Goal: Task Accomplishment & Management: Manage account settings

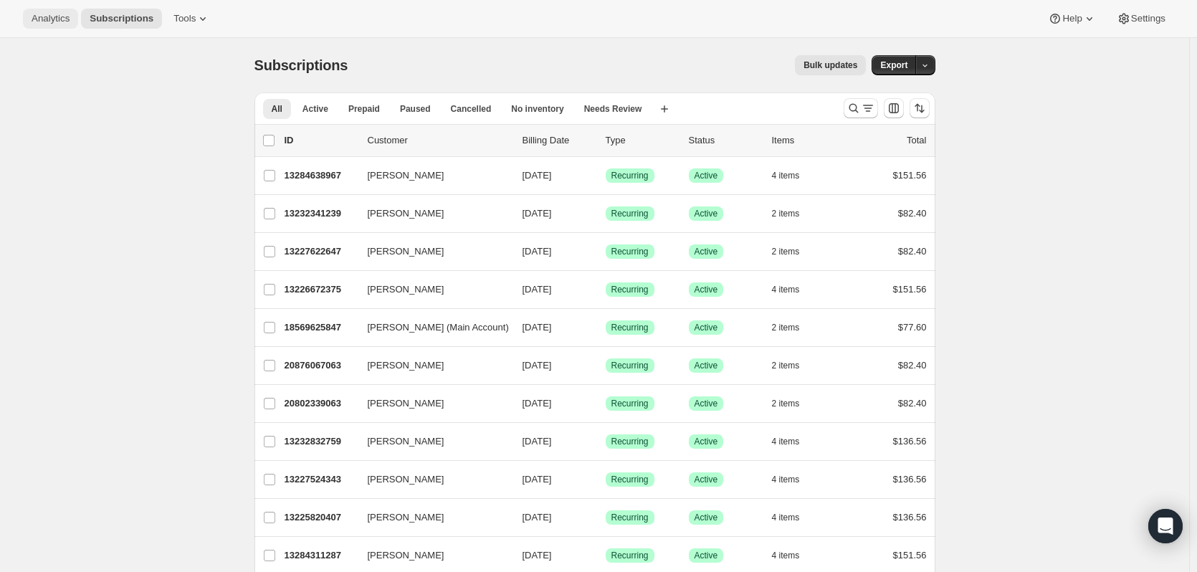
click at [31, 14] on button "Analytics" at bounding box center [50, 19] width 55 height 20
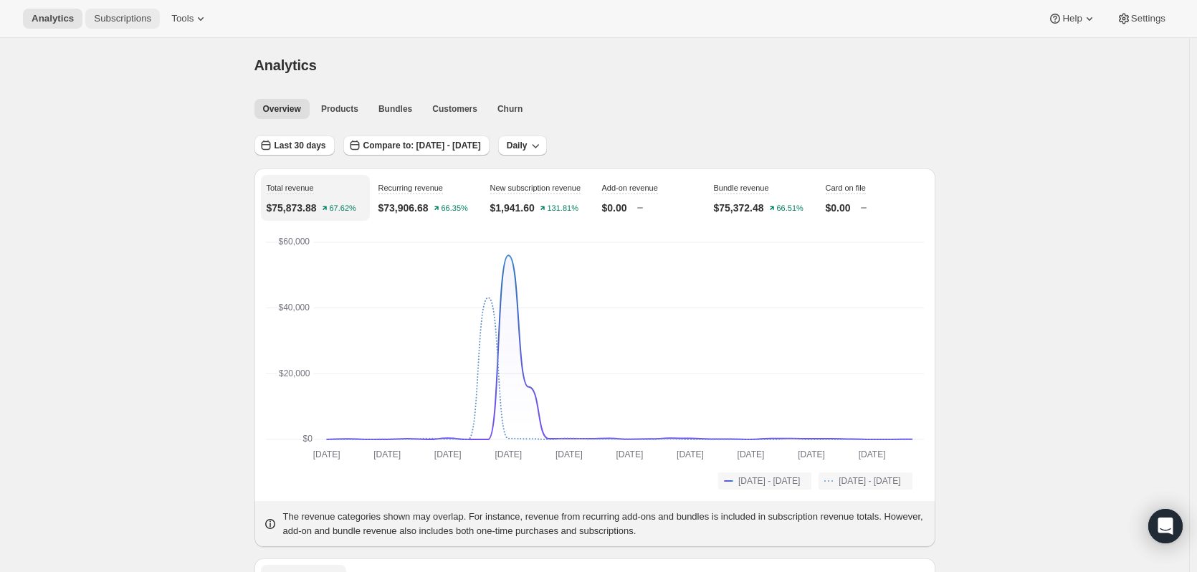
click at [116, 25] on button "Subscriptions" at bounding box center [122, 19] width 75 height 20
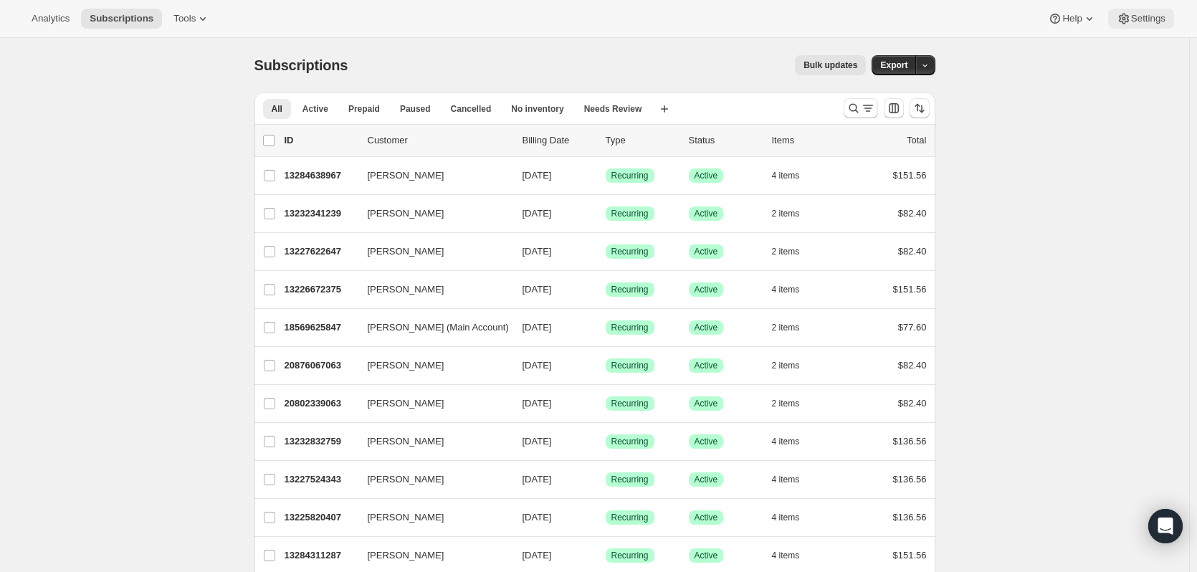
click at [1148, 18] on span "Settings" at bounding box center [1148, 18] width 34 height 11
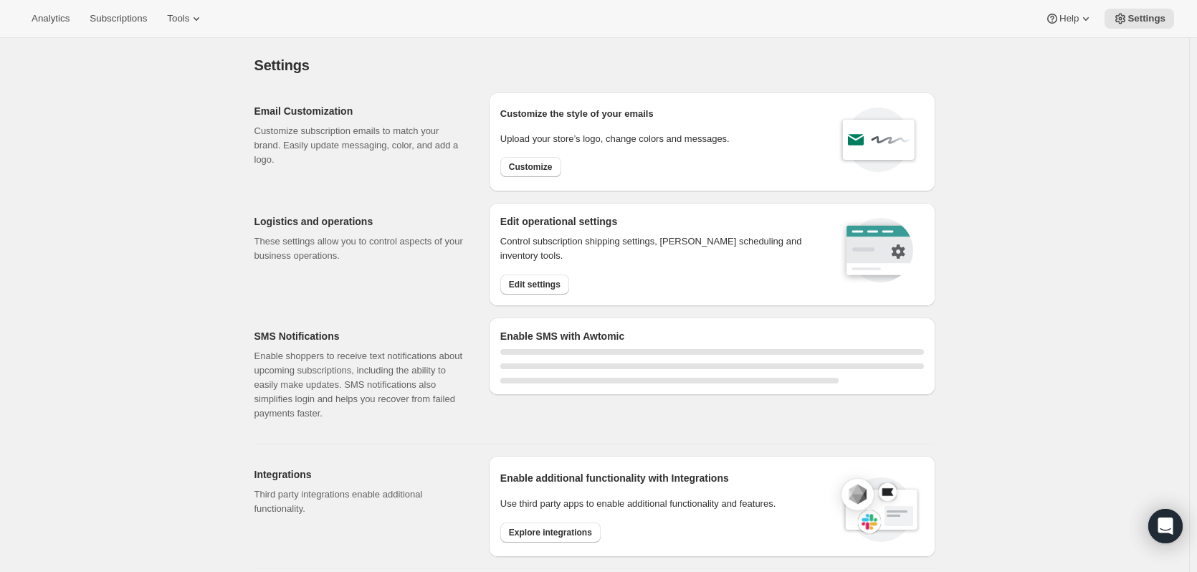
select select "22:00"
select select "09:00"
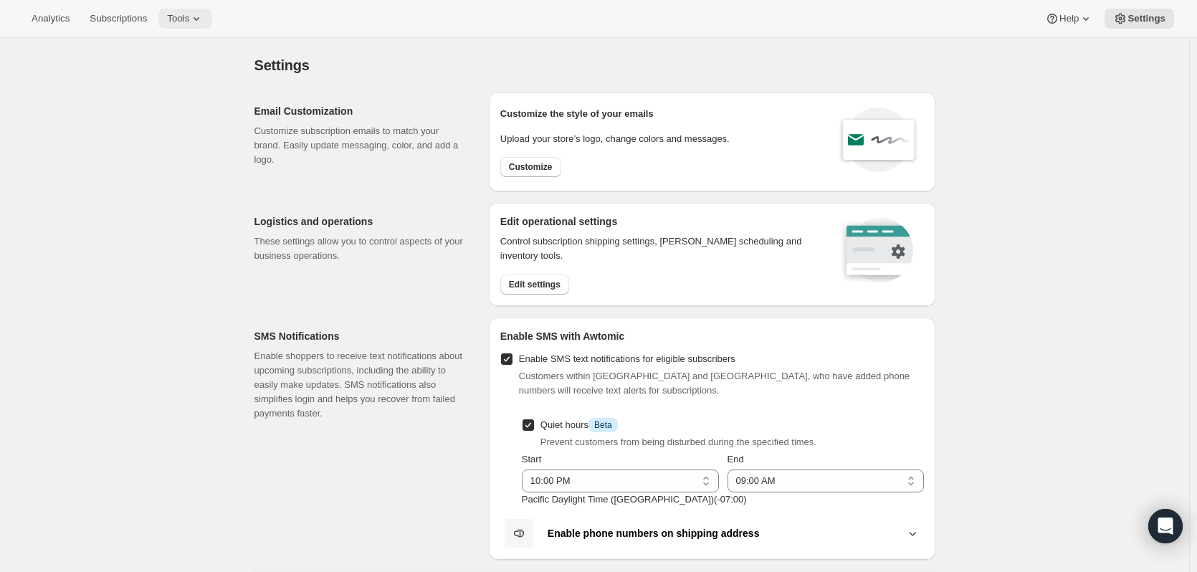
click at [185, 21] on span "Tools" at bounding box center [178, 18] width 22 height 11
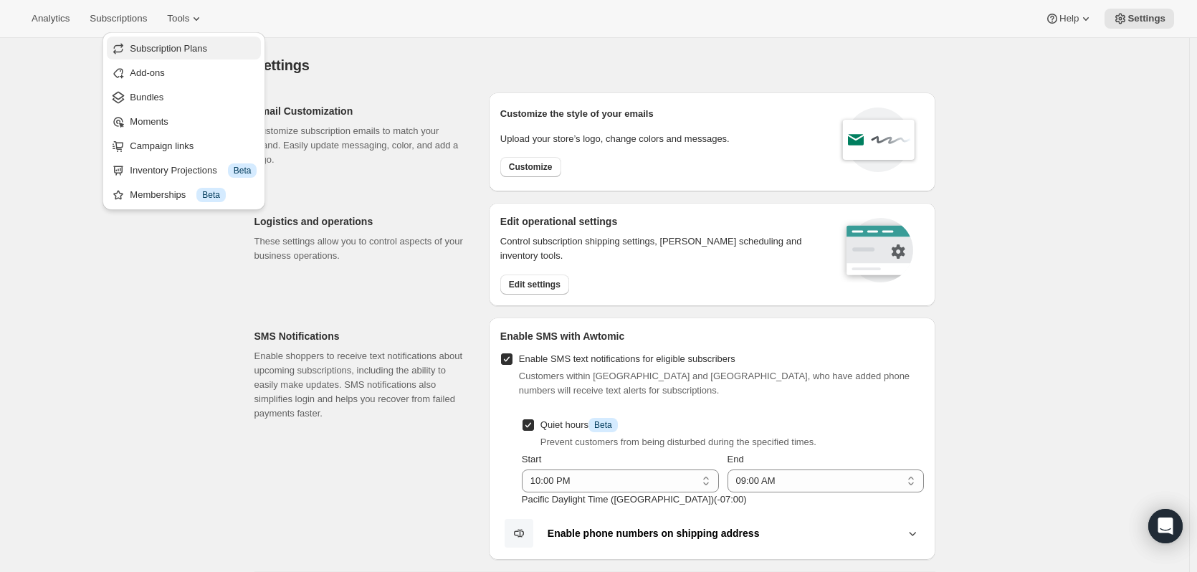
click at [168, 53] on span "Subscription Plans" at bounding box center [168, 48] width 77 height 11
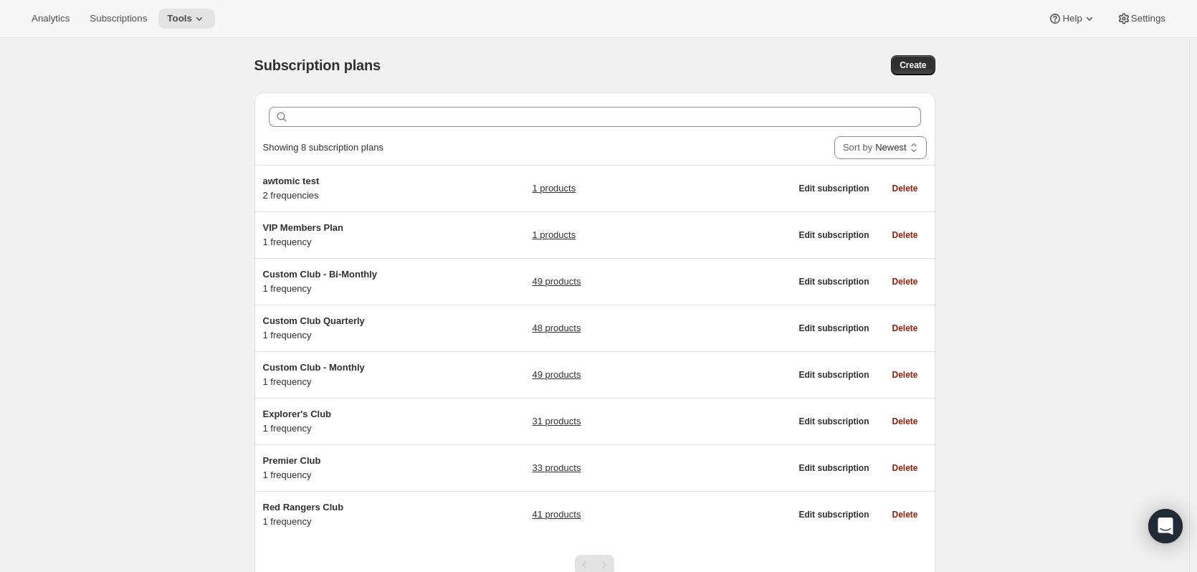
scroll to position [63, 0]
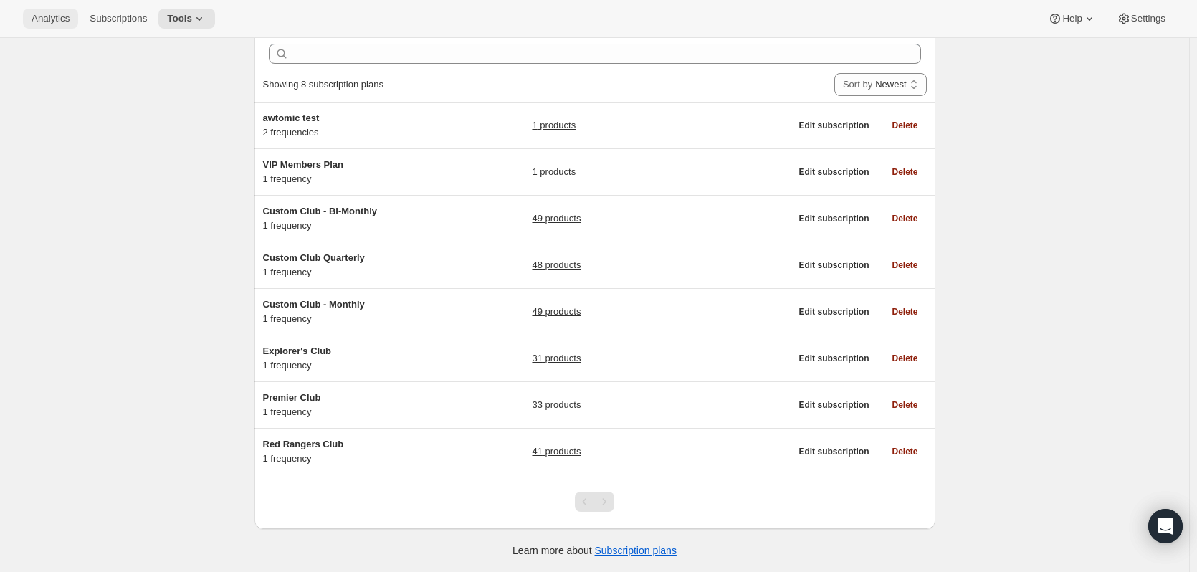
click at [44, 20] on span "Analytics" at bounding box center [51, 18] width 38 height 11
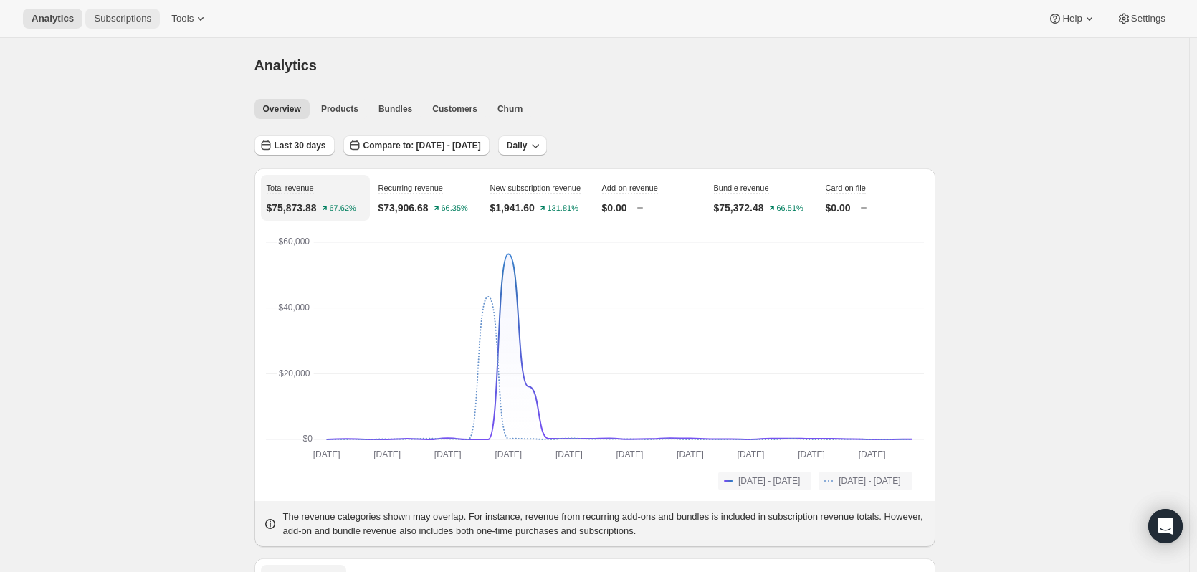
click at [104, 21] on span "Subscriptions" at bounding box center [122, 18] width 57 height 11
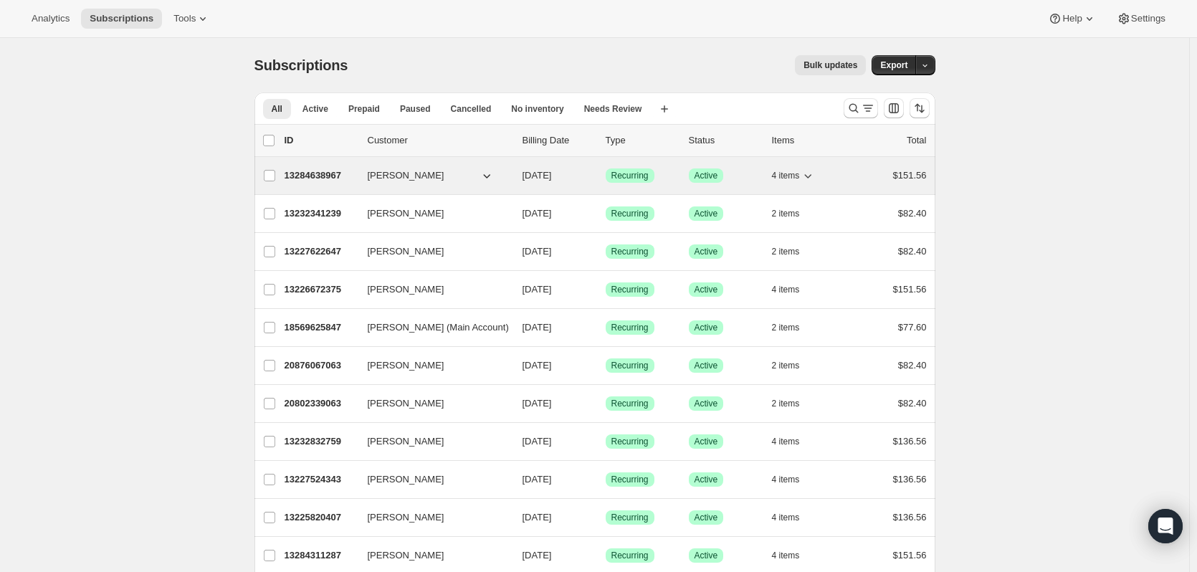
click at [483, 176] on icon "button" at bounding box center [487, 175] width 14 height 14
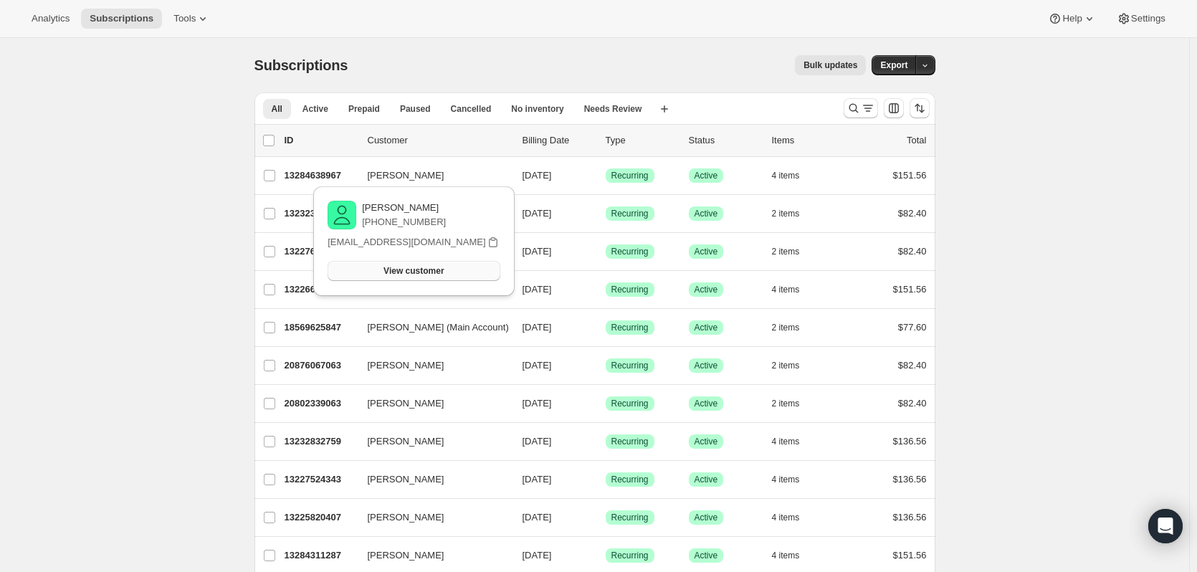
click at [404, 275] on span "View customer" at bounding box center [414, 270] width 60 height 11
click at [394, 274] on span "View customer" at bounding box center [414, 270] width 60 height 11
